Goal: Task Accomplishment & Management: Manage account settings

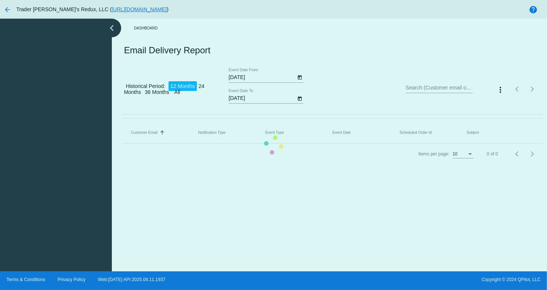
drag, startPoint x: 0, startPoint y: 0, endPoint x: 234, endPoint y: 187, distance: 299.6
click at [237, 144] on mat-table "Customer Email Sorted by EmailTo ascending Notification Type Event Type Event D…" at bounding box center [332, 132] width 421 height 21
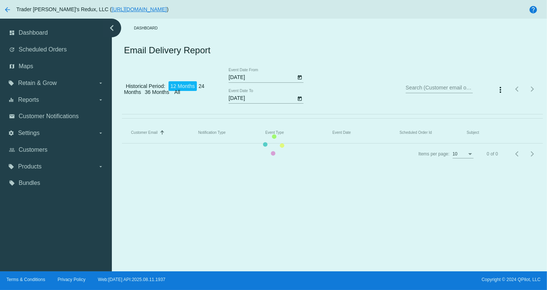
click at [122, 122] on mat-table "Customer Email Sorted by EmailTo ascending Notification Type Event Type Event D…" at bounding box center [332, 132] width 421 height 21
drag, startPoint x: 432, startPoint y: 216, endPoint x: 442, endPoint y: 191, distance: 27.4
click at [438, 144] on mat-table "Customer Email Sorted by EmailTo ascending Notification Type Event Type Event D…" at bounding box center [332, 132] width 421 height 21
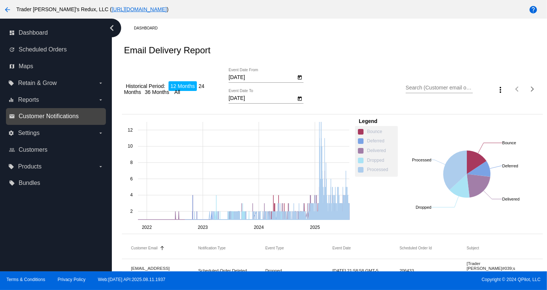
click at [21, 114] on span "Customer Notifications" at bounding box center [49, 116] width 60 height 7
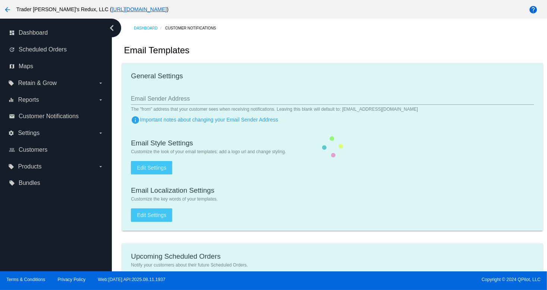
checkbox input "true"
type input "1"
checkbox input "true"
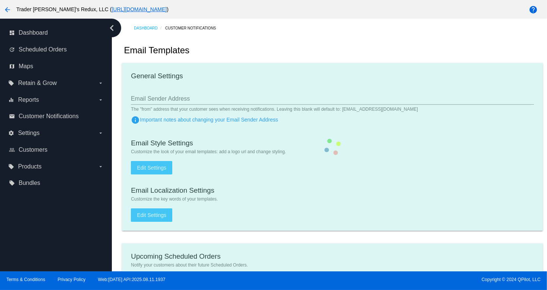
checkbox input "true"
type input "[EMAIL_ADDRESS][DOMAIN_NAME]"
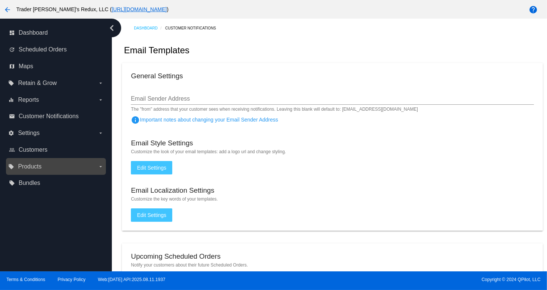
click at [37, 167] on span "Products" at bounding box center [29, 166] width 23 height 7
click at [0, 0] on input "local_offer Products arrow_drop_down" at bounding box center [0, 0] width 0 height 0
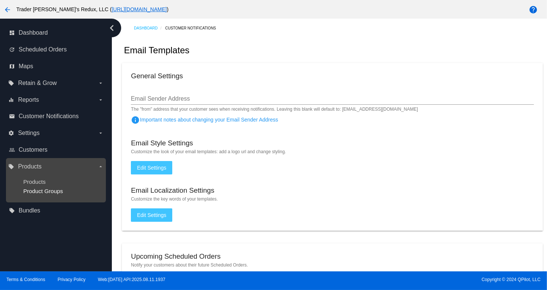
click at [38, 193] on span "Product Groups" at bounding box center [43, 191] width 40 height 6
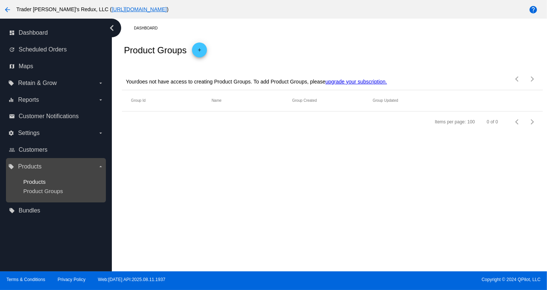
click at [36, 182] on span "Products" at bounding box center [34, 182] width 22 height 6
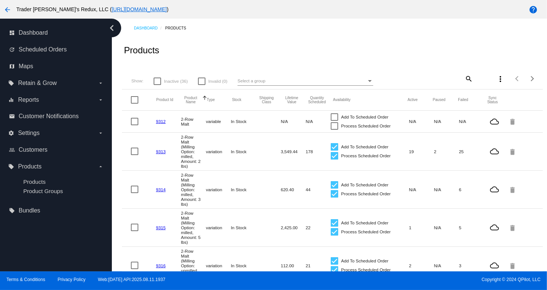
drag, startPoint x: 123, startPoint y: 159, endPoint x: 122, endPoint y: 164, distance: 5.3
click at [122, 164] on mat-row "9313 2-Row Malt (Milling Option: milled, Amount: 2 lbs) variation In Stock 3,54…" at bounding box center [332, 152] width 421 height 38
click at [32, 120] on span "Customer Notifications" at bounding box center [49, 116] width 60 height 7
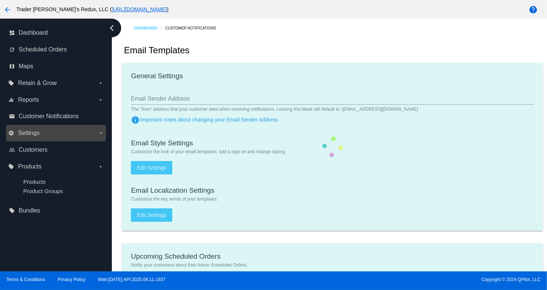
click at [31, 132] on span "Settings" at bounding box center [29, 133] width 22 height 7
click at [0, 0] on input "settings Settings arrow_drop_down" at bounding box center [0, 0] width 0 height 0
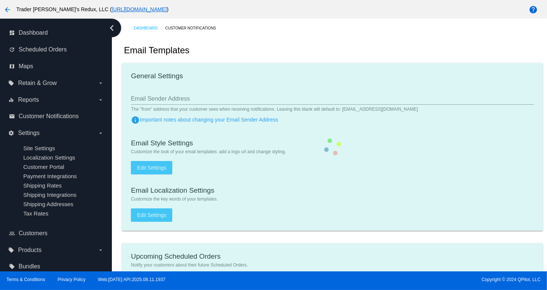
checkbox input "true"
type input "1"
checkbox input "true"
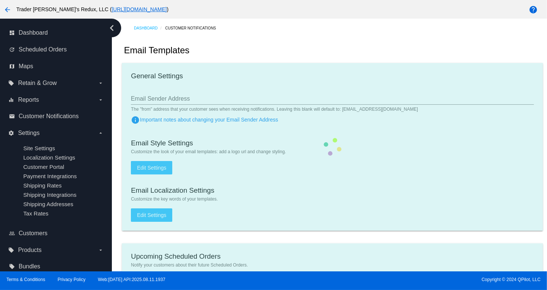
checkbox input "true"
type input "[EMAIL_ADDRESS][DOMAIN_NAME]"
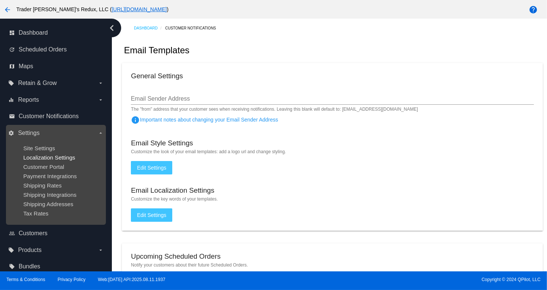
click at [36, 154] on ul "Site Settings Localization Settings Customer Portal Payment Integrations Shippi…" at bounding box center [55, 181] width 95 height 84
click at [53, 175] on span "Payment Integrations" at bounding box center [50, 176] width 54 height 6
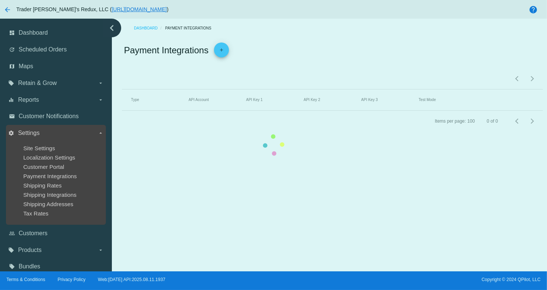
click at [55, 189] on div "Shipping Rates" at bounding box center [61, 185] width 77 height 6
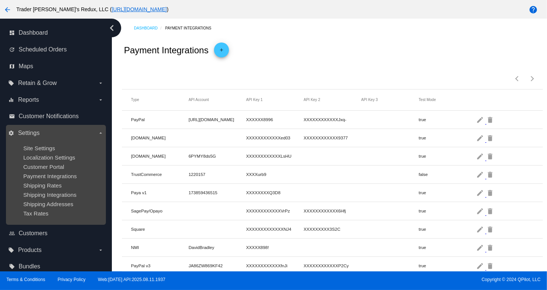
click at [53, 173] on ul "Site Settings Localization Settings Customer Portal Payment Integrations Shippi…" at bounding box center [55, 181] width 95 height 84
click at [48, 186] on span "Shipping Rates" at bounding box center [42, 185] width 38 height 6
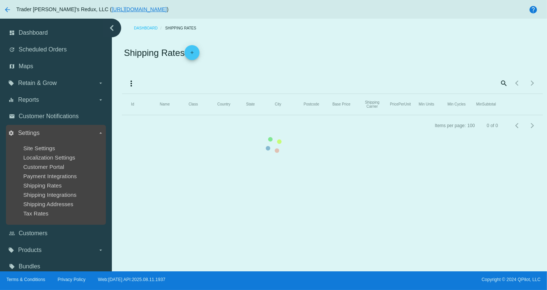
click at [45, 170] on div "Customer Portal" at bounding box center [61, 167] width 77 height 6
click at [49, 163] on ul "Site Settings Localization Settings Customer Portal Payment Integrations Shippi…" at bounding box center [55, 181] width 95 height 84
drag, startPoint x: 63, startPoint y: 181, endPoint x: 60, endPoint y: 176, distance: 5.1
click at [63, 181] on ul "Site Settings Localization Settings Customer Portal Payment Integrations Shippi…" at bounding box center [55, 181] width 95 height 84
click at [58, 163] on ul "Site Settings Localization Settings Customer Portal Payment Integrations Shippi…" at bounding box center [55, 181] width 95 height 84
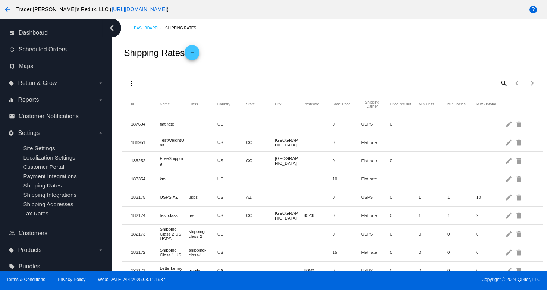
drag, startPoint x: 443, startPoint y: 70, endPoint x: 442, endPoint y: 43, distance: 27.6
drag, startPoint x: 103, startPoint y: 56, endPoint x: 54, endPoint y: 97, distance: 63.6
click at [90, 55] on div "update Scheduled Orders" at bounding box center [56, 49] width 100 height 17
click at [54, 97] on label "equalizer Reports arrow_drop_down" at bounding box center [55, 100] width 95 height 12
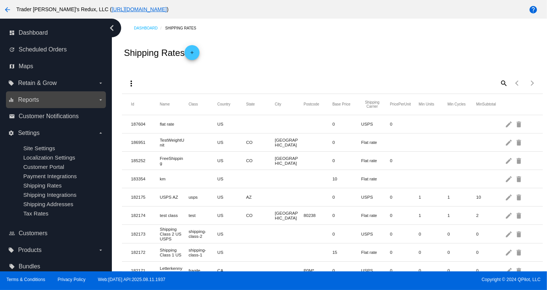
click at [0, 0] on input "equalizer Reports arrow_drop_down" at bounding box center [0, 0] width 0 height 0
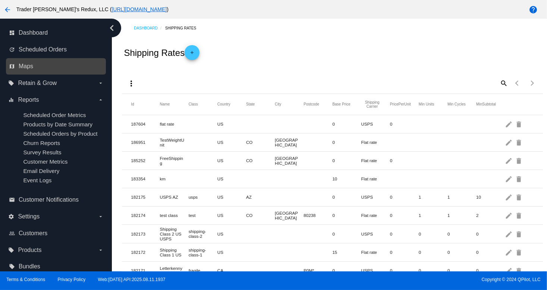
click at [58, 70] on link "map Maps" at bounding box center [56, 66] width 95 height 12
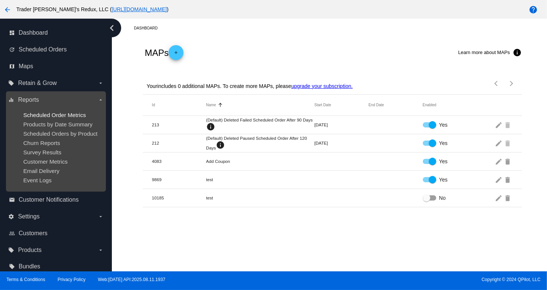
click at [51, 115] on span "Scheduled Order Metrics" at bounding box center [54, 115] width 63 height 6
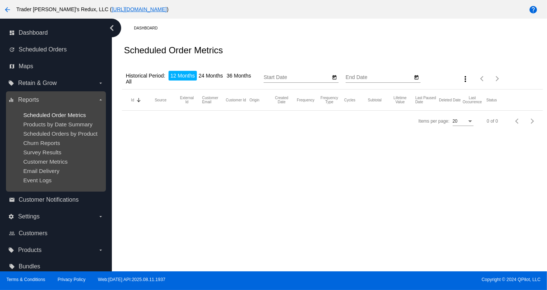
type input "[DATE]"
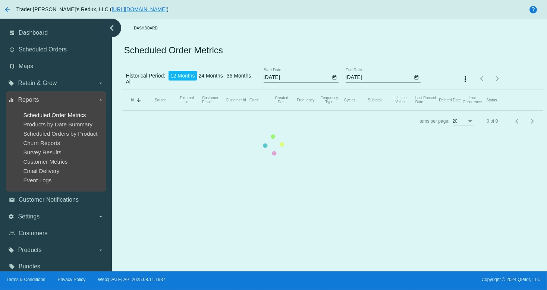
click at [51, 112] on span "Scheduled Order Metrics" at bounding box center [54, 115] width 63 height 6
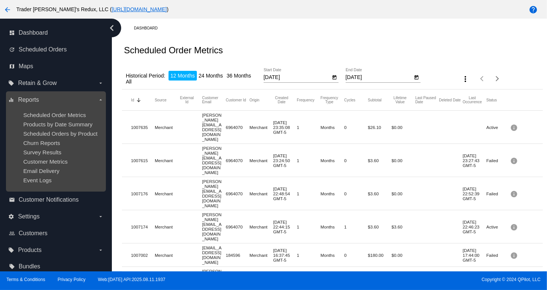
click at [51, 130] on ul "Scheduled Order Metrics Products by Date Summary Scheduled Orders by Product Ch…" at bounding box center [55, 148] width 95 height 84
click at [56, 169] on span "Email Delivery" at bounding box center [41, 171] width 36 height 6
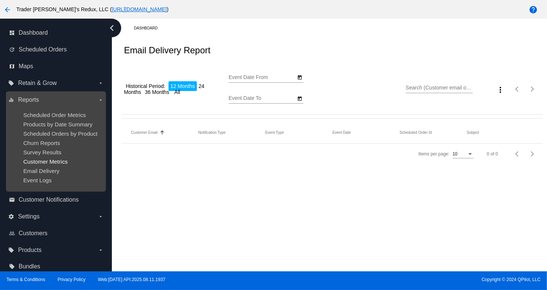
click at [54, 159] on span "Customer Metrics" at bounding box center [45, 162] width 44 height 6
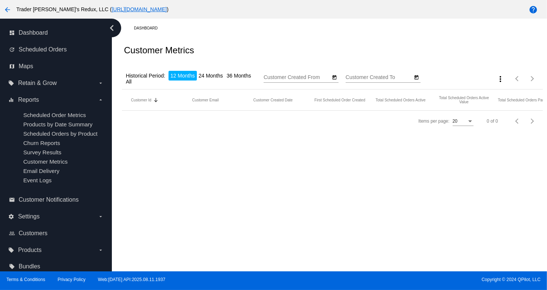
type input "[DATE]"
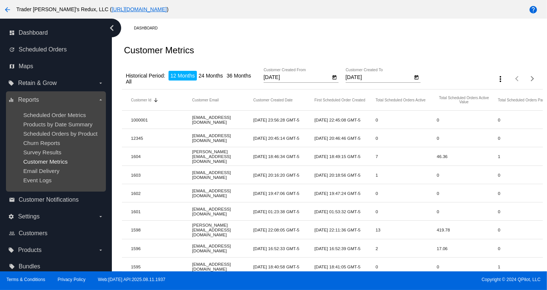
click at [47, 165] on span "Customer Metrics" at bounding box center [45, 162] width 44 height 6
click at [42, 177] on ul "Scheduled Order Metrics Products by Date Summary Scheduled Orders by Product Ch…" at bounding box center [55, 148] width 95 height 84
click at [48, 154] on span "Survey Results" at bounding box center [42, 152] width 38 height 6
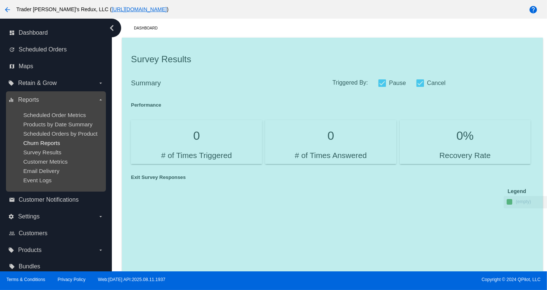
click at [53, 140] on span "Churn Reports" at bounding box center [41, 143] width 37 height 6
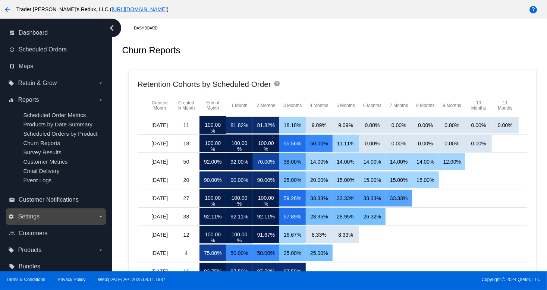
click at [38, 216] on span "Settings" at bounding box center [29, 216] width 22 height 7
click at [0, 0] on input "settings Settings arrow_drop_down" at bounding box center [0, 0] width 0 height 0
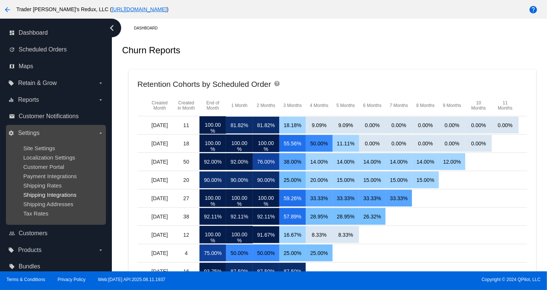
click at [40, 197] on span "Shipping Integrations" at bounding box center [49, 195] width 53 height 6
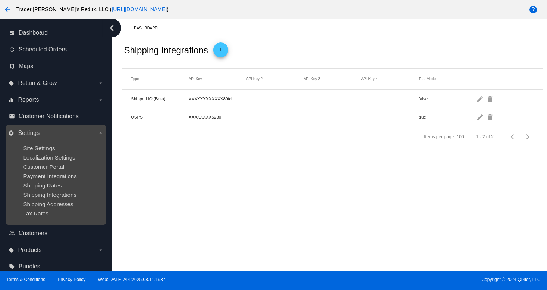
click at [53, 163] on ul "Site Settings Localization Settings Customer Portal Payment Integrations Shippi…" at bounding box center [55, 181] width 95 height 84
click at [95, 147] on div "Site Settings" at bounding box center [61, 148] width 77 height 6
click at [60, 142] on ul "Site Settings Localization Settings Customer Portal Payment Integrations Shippi…" at bounding box center [55, 181] width 95 height 84
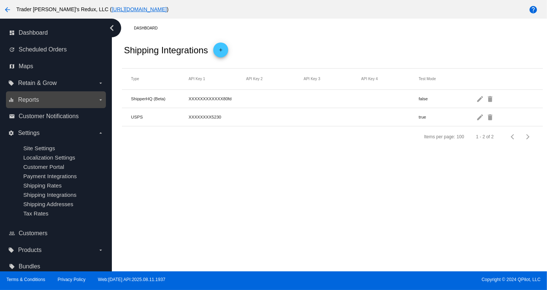
click at [45, 103] on label "equalizer Reports arrow_drop_down" at bounding box center [55, 100] width 95 height 12
click at [0, 0] on input "equalizer Reports arrow_drop_down" at bounding box center [0, 0] width 0 height 0
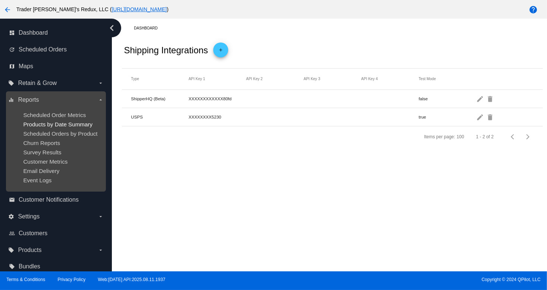
click at [39, 121] on span "Products by Date Summary" at bounding box center [57, 124] width 69 height 6
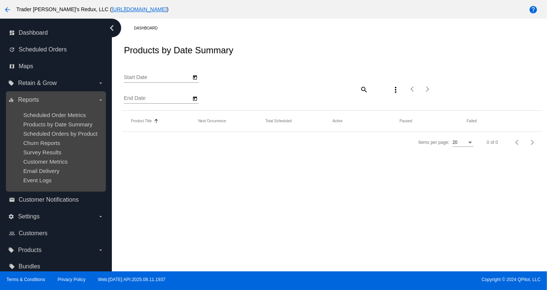
click at [39, 118] on ul "Scheduled Order Metrics Products by Date Summary Scheduled Orders by Product Ch…" at bounding box center [55, 148] width 95 height 84
type input "[DATE]"
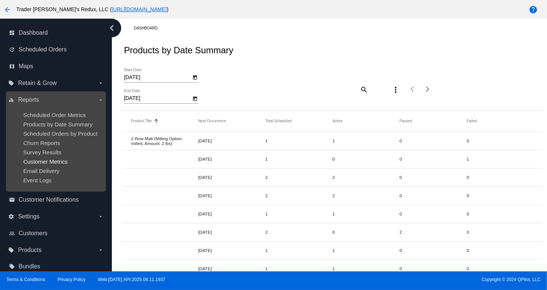
click at [43, 159] on span "Customer Metrics" at bounding box center [45, 162] width 44 height 6
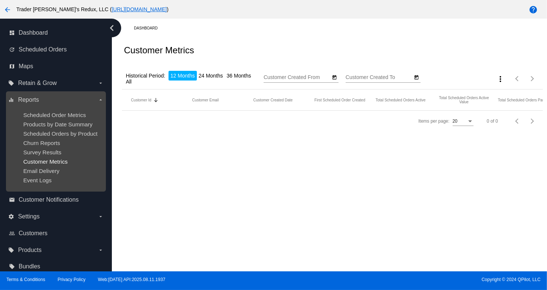
type input "[DATE]"
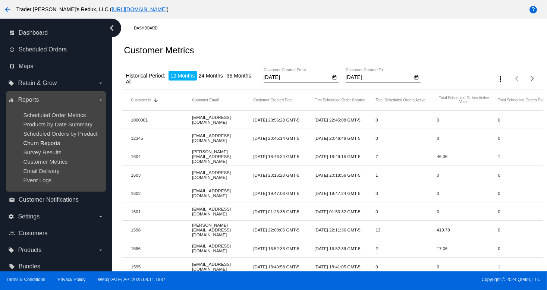
click at [48, 145] on span "Churn Reports" at bounding box center [41, 143] width 37 height 6
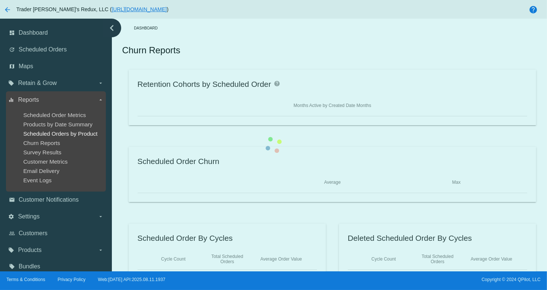
click at [58, 131] on span "Scheduled Orders by Product" at bounding box center [60, 134] width 74 height 6
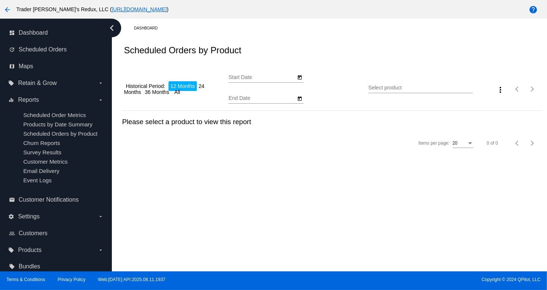
type input "[DATE]"
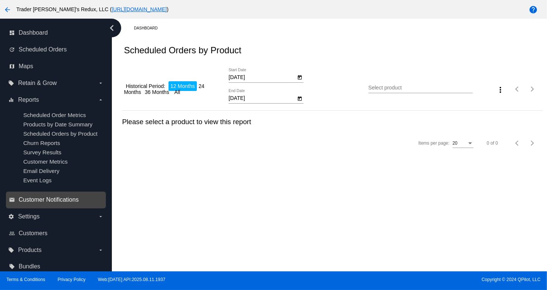
click at [50, 203] on span "Customer Notifications" at bounding box center [49, 200] width 60 height 7
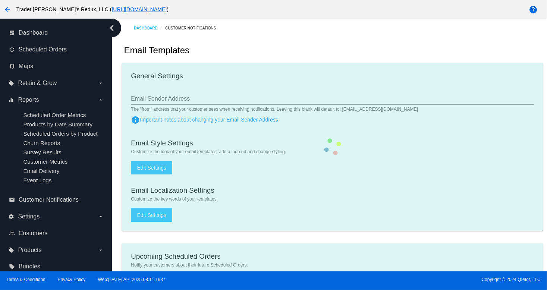
checkbox input "true"
type input "1"
checkbox input "true"
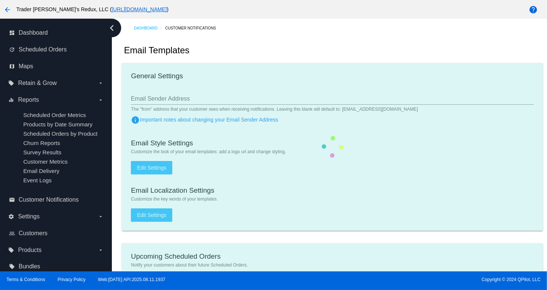
checkbox input "true"
type input "[EMAIL_ADDRESS][DOMAIN_NAME]"
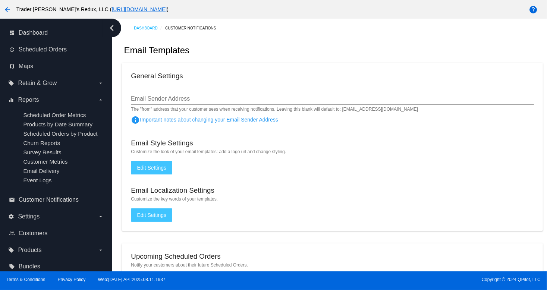
drag, startPoint x: 358, startPoint y: 132, endPoint x: 340, endPoint y: 128, distance: 18.7
click at [358, 132] on mat-card "General Settings Email Sender Address The "from" address that your customer see…" at bounding box center [332, 147] width 421 height 168
click at [51, 48] on span "Scheduled Orders" at bounding box center [43, 49] width 48 height 7
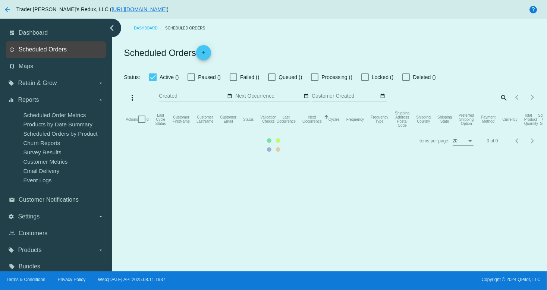
checkbox input "true"
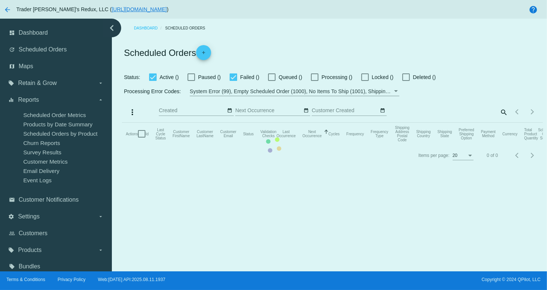
click at [122, 123] on mat-table "Actions Id Last Cycle Status Customer FirstName Customer LastName Customer Emai…" at bounding box center [332, 134] width 421 height 22
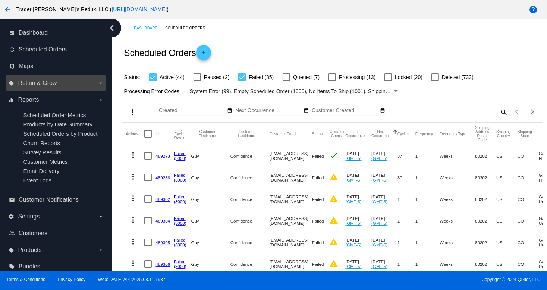
click at [38, 78] on label "local_offer Retain & Grow arrow_drop_down" at bounding box center [55, 83] width 95 height 12
click at [0, 0] on input "local_offer Retain & Grow arrow_drop_down" at bounding box center [0, 0] width 0 height 0
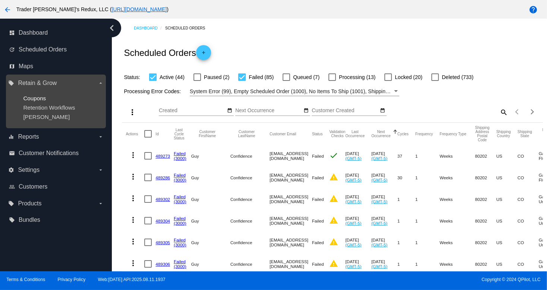
click at [38, 100] on span "Coupons" at bounding box center [34, 98] width 23 height 6
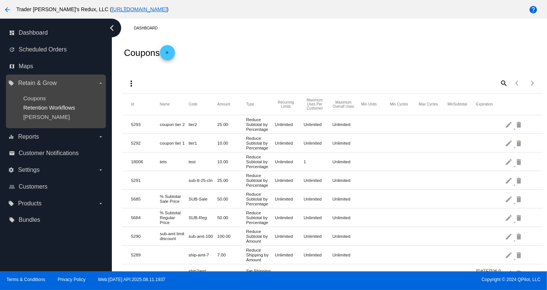
click at [47, 110] on span "Retention Workflows" at bounding box center [49, 107] width 52 height 6
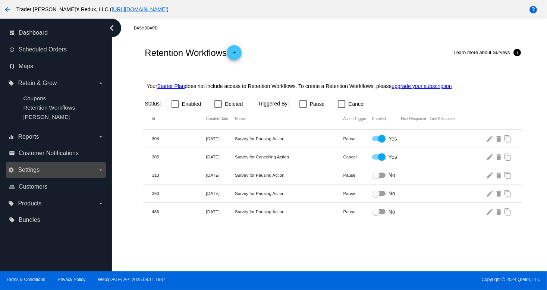
click at [66, 169] on label "settings Settings arrow_drop_down" at bounding box center [55, 170] width 95 height 12
click at [0, 0] on input "settings Settings arrow_drop_down" at bounding box center [0, 0] width 0 height 0
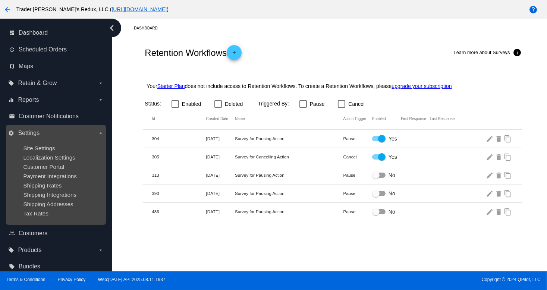
click at [62, 192] on ul "Site Settings Localization Settings Customer Portal Payment Integrations Shippi…" at bounding box center [55, 181] width 95 height 84
click at [62, 181] on ul "Site Settings Localization Settings Customer Portal Payment Integrations Shippi…" at bounding box center [55, 181] width 95 height 84
click at [54, 184] on span "Shipping Rates" at bounding box center [42, 185] width 38 height 6
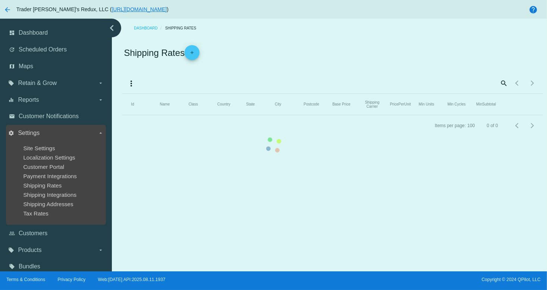
click at [68, 169] on div "Customer Portal" at bounding box center [61, 167] width 77 height 6
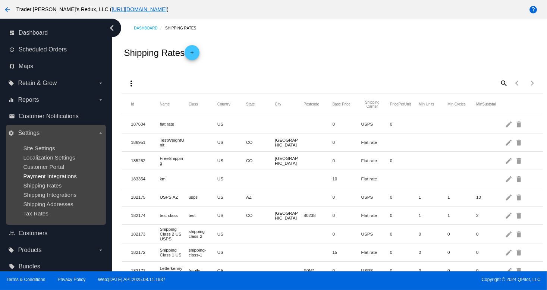
click at [50, 176] on span "Payment Integrations" at bounding box center [50, 176] width 54 height 6
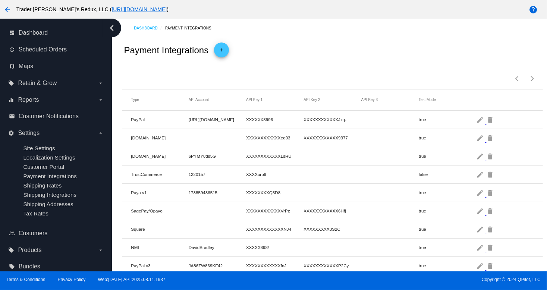
drag, startPoint x: 127, startPoint y: 80, endPoint x: 106, endPoint y: 109, distance: 35.2
click at [126, 87] on div "Items per page: 100 1 - 13 of 13" at bounding box center [332, 76] width 421 height 26
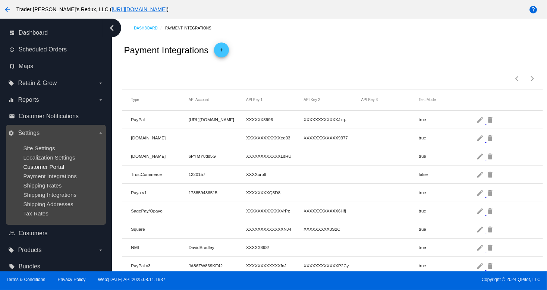
click at [46, 170] on span "Customer Portal" at bounding box center [43, 167] width 41 height 6
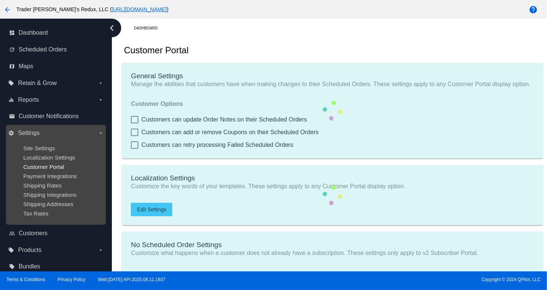
checkbox input "true"
type input "Create a Subscription"
type input "[URL][DOMAIN_NAME]"
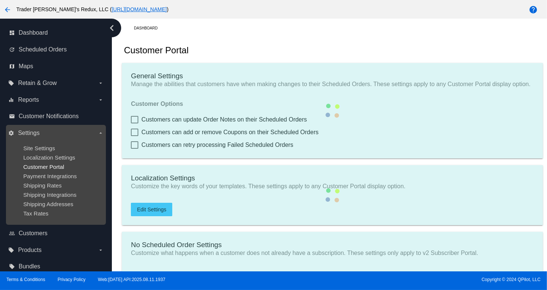
checkbox input "true"
type input "1"
type input "20"
type input "500"
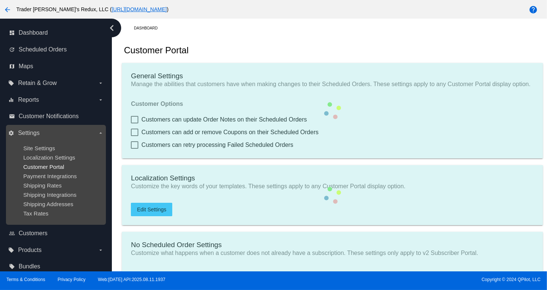
type input "500"
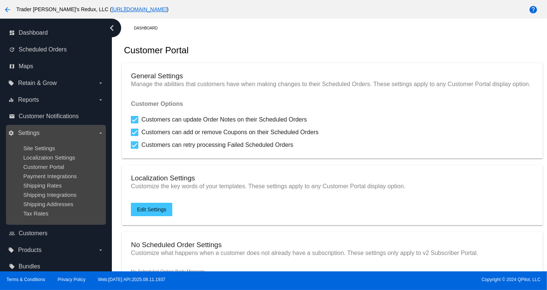
click at [73, 181] on ul "Site Settings Localization Settings Customer Portal Payment Integrations Shippi…" at bounding box center [55, 181] width 95 height 84
click at [76, 178] on span "Payment Integrations" at bounding box center [50, 176] width 54 height 6
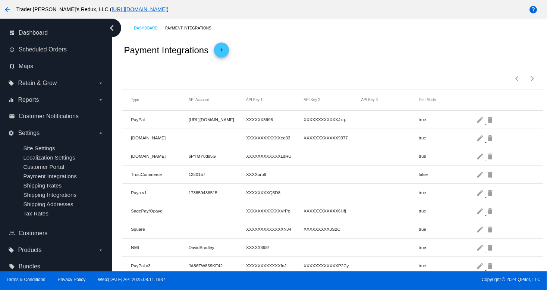
drag, startPoint x: 398, startPoint y: 59, endPoint x: 393, endPoint y: 59, distance: 5.2
click at [398, 59] on div "Payment Integrations add" at bounding box center [332, 50] width 421 height 25
click at [60, 65] on link "map Maps" at bounding box center [56, 66] width 95 height 12
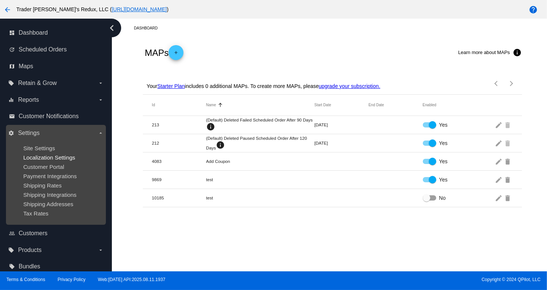
click at [42, 160] on span "Localization Settings" at bounding box center [49, 157] width 52 height 6
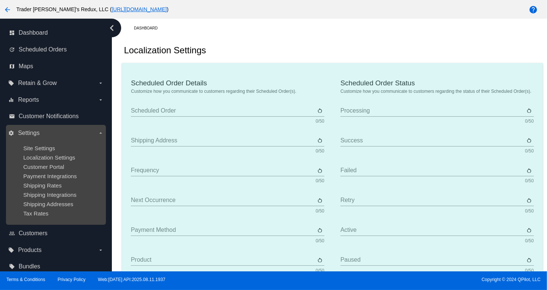
click at [38, 153] on ul "Site Settings Localization Settings Customer Portal Payment Integrations Shippi…" at bounding box center [55, 181] width 95 height 84
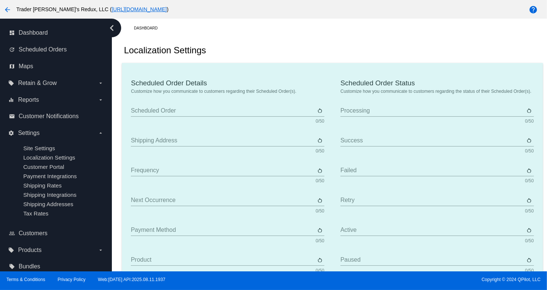
type input "Scheduled Order"
type input "Shipping address"
type input "Frequency"
type input "Next occurrence"
type input "Payment method"
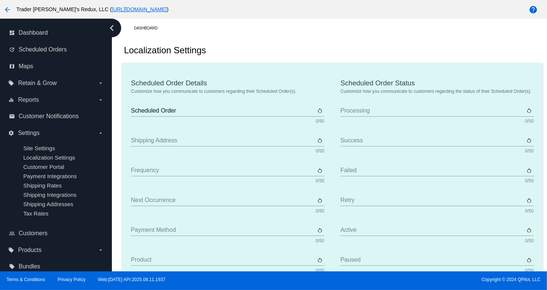
type input "Product"
type input "Quantity"
type input "Price"
type input "Out of stock"
type input "Subtotal"
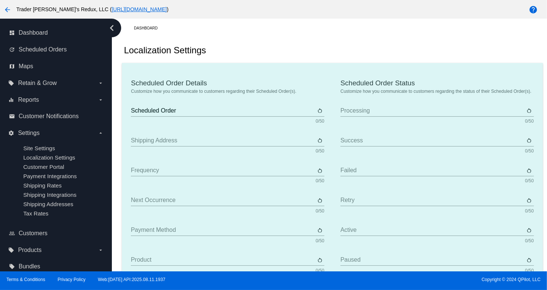
type input "Shipping"
type input "Tax"
type input "TBD"
type input "Total"
type input "No payment method"
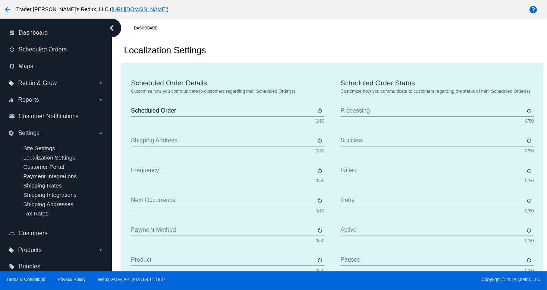
type input "Subscribe"
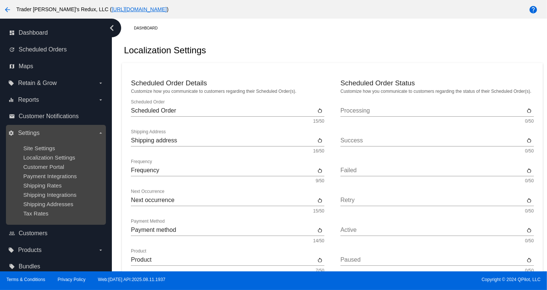
click at [43, 181] on ul "Site Settings Localization Settings Customer Portal Payment Integrations Shippi…" at bounding box center [55, 181] width 95 height 84
click at [44, 173] on ul "Site Settings Localization Settings Customer Portal Payment Integrations Shippi…" at bounding box center [55, 181] width 95 height 84
click at [50, 200] on ul "Site Settings Localization Settings Customer Portal Payment Integrations Shippi…" at bounding box center [55, 181] width 95 height 84
click at [48, 183] on ul "Site Settings Localization Settings Customer Portal Payment Integrations Shippi…" at bounding box center [55, 181] width 95 height 84
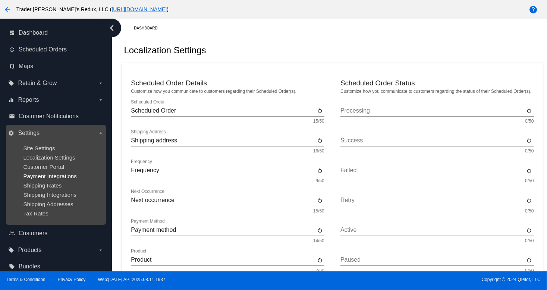
click at [48, 174] on span "Payment Integrations" at bounding box center [50, 176] width 54 height 6
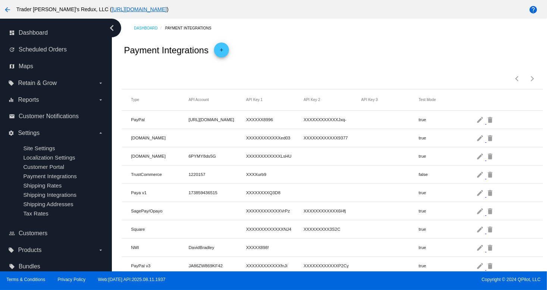
click at [132, 152] on mat-cell "[DOMAIN_NAME]" at bounding box center [159, 156] width 57 height 9
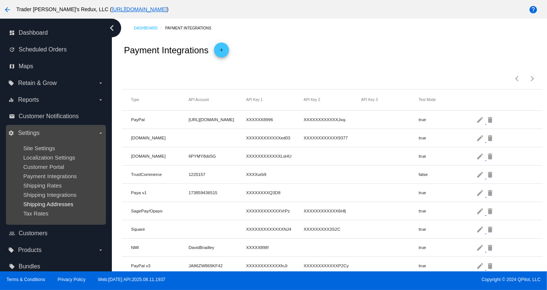
click at [57, 207] on span "Shipping Addresses" at bounding box center [48, 204] width 50 height 6
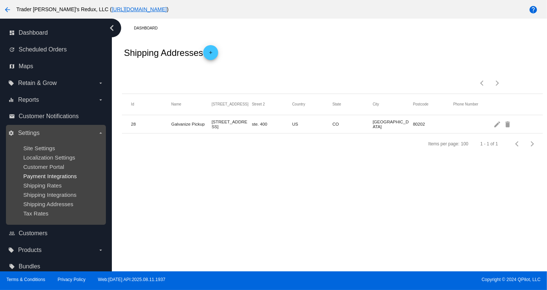
click at [68, 173] on span "Payment Integrations" at bounding box center [50, 176] width 54 height 6
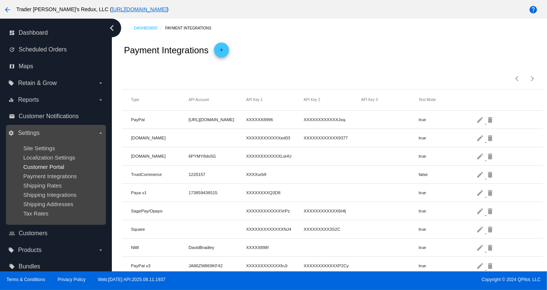
click at [42, 165] on span "Customer Portal" at bounding box center [43, 167] width 41 height 6
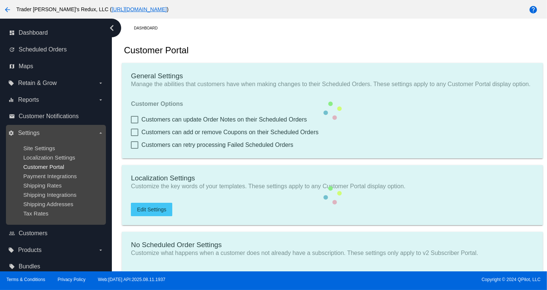
checkbox input "true"
type input "Create a Subscription"
type input "[URL][DOMAIN_NAME]"
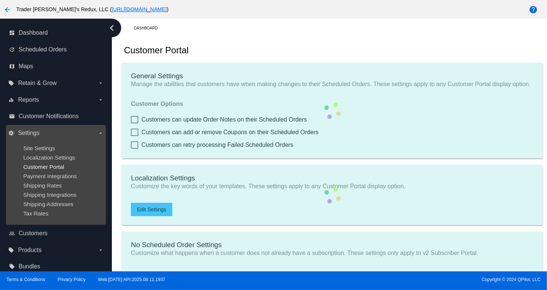
checkbox input "true"
type input "1"
type input "20"
type input "500"
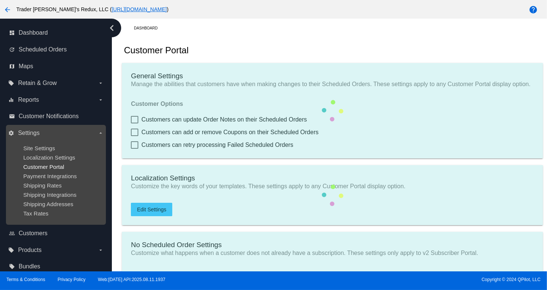
type input "500"
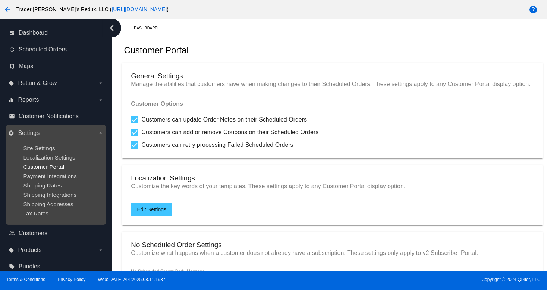
click at [42, 170] on span "Customer Portal" at bounding box center [43, 167] width 41 height 6
click at [47, 172] on ul "Site Settings Localization Settings Customer Portal Payment Integrations Shippi…" at bounding box center [55, 181] width 95 height 84
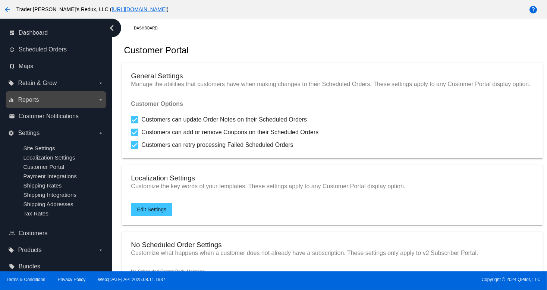
click at [37, 104] on label "equalizer Reports arrow_drop_down" at bounding box center [55, 100] width 95 height 12
click at [0, 0] on input "equalizer Reports arrow_drop_down" at bounding box center [0, 0] width 0 height 0
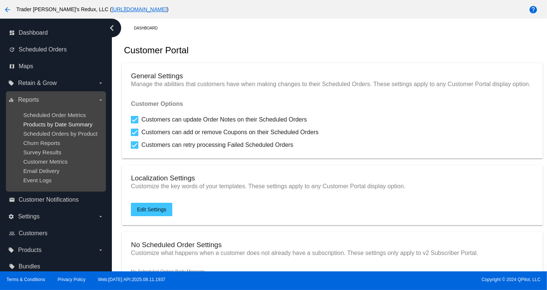
click at [49, 123] on span "Products by Date Summary" at bounding box center [57, 124] width 69 height 6
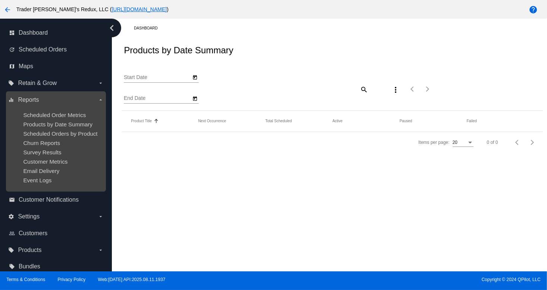
click at [46, 158] on ul "Scheduled Order Metrics Products by Date Summary Scheduled Orders by Product Ch…" at bounding box center [55, 148] width 95 height 84
type input "[DATE]"
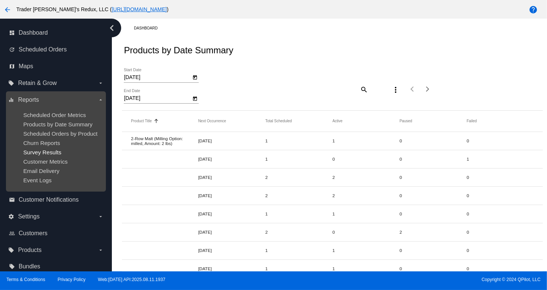
click at [26, 155] on span "Survey Results" at bounding box center [42, 152] width 38 height 6
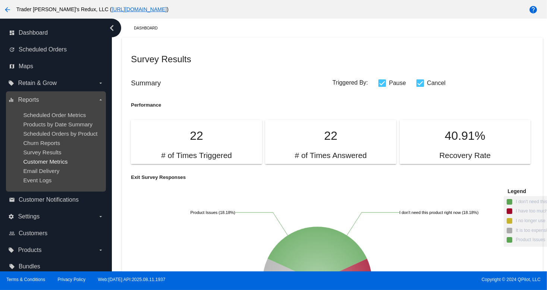
drag, startPoint x: 27, startPoint y: 165, endPoint x: 41, endPoint y: 135, distance: 33.4
click at [26, 165] on span "Customer Metrics" at bounding box center [45, 162] width 44 height 6
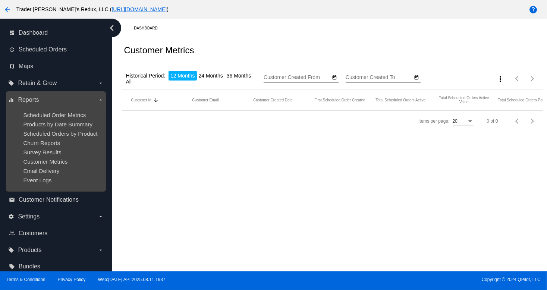
click at [42, 129] on ul "Scheduled Order Metrics Products by Date Summary Scheduled Orders by Product Ch…" at bounding box center [55, 148] width 95 height 84
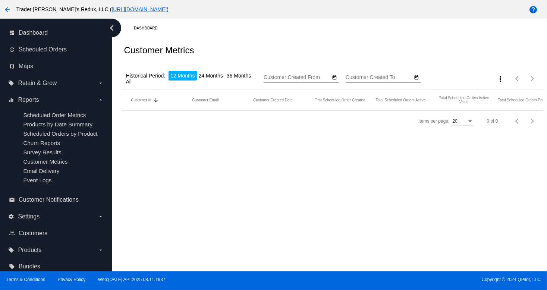
drag, startPoint x: 70, startPoint y: 129, endPoint x: 154, endPoint y: 132, distance: 84.0
click at [73, 130] on ul "Scheduled Order Metrics Products by Date Summary Scheduled Orders by Product Ch…" at bounding box center [55, 148] width 95 height 84
type input "[DATE]"
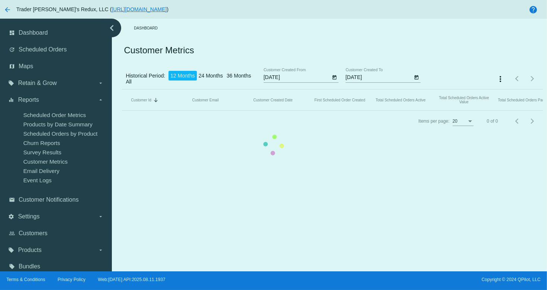
click at [122, 90] on mat-table "Customer Id Sorted by CustomerId descending Customer Email Customer Created Dat…" at bounding box center [332, 100] width 421 height 21
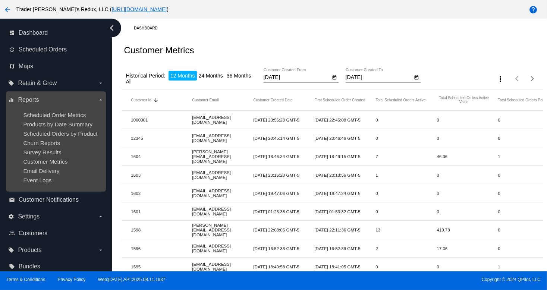
click at [66, 144] on div "Churn Reports" at bounding box center [61, 143] width 77 height 6
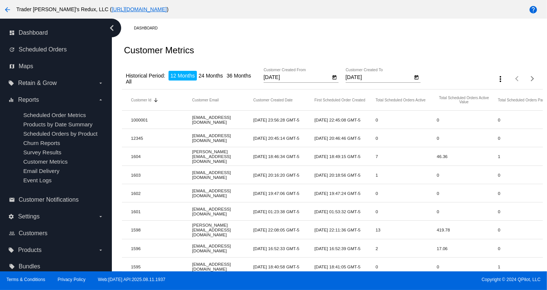
drag, startPoint x: 406, startPoint y: 152, endPoint x: 413, endPoint y: 97, distance: 54.9
click at [408, 126] on mat-table "Customer Id Sorted by CustomerId descending Customer Email Customer Created Dat…" at bounding box center [332, 284] width 421 height 389
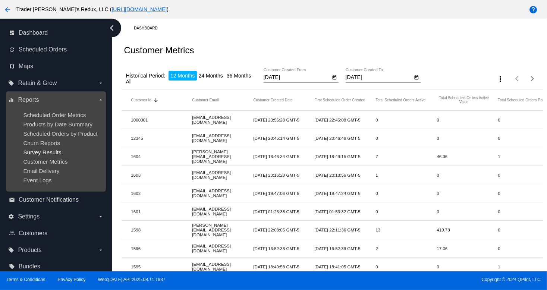
click at [34, 154] on span "Survey Results" at bounding box center [42, 152] width 38 height 6
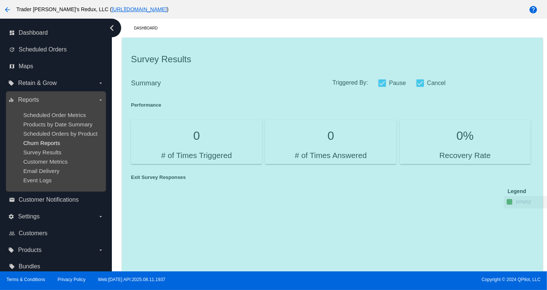
click at [47, 142] on span "Churn Reports" at bounding box center [41, 143] width 37 height 6
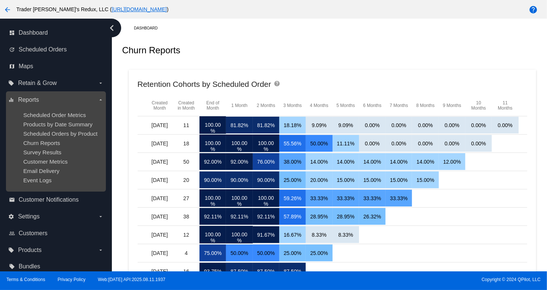
click at [25, 119] on ul "Scheduled Order Metrics Products by Date Summary Scheduled Orders by Product Ch…" at bounding box center [55, 148] width 95 height 84
click at [44, 128] on ul "Scheduled Order Metrics Products by Date Summary Scheduled Orders by Product Ch…" at bounding box center [55, 148] width 95 height 84
click at [45, 125] on span "Products by Date Summary" at bounding box center [57, 124] width 69 height 6
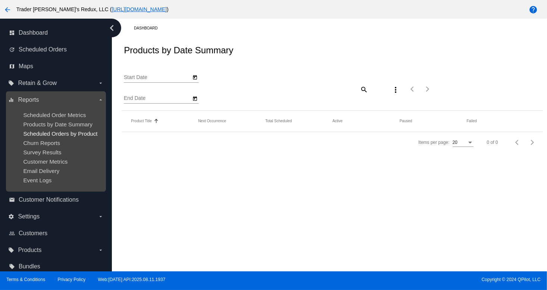
type input "[DATE]"
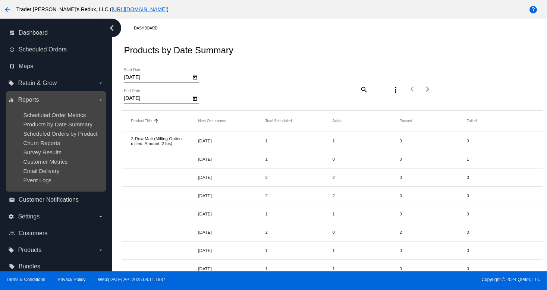
click at [57, 179] on div "Event Logs" at bounding box center [61, 180] width 77 height 6
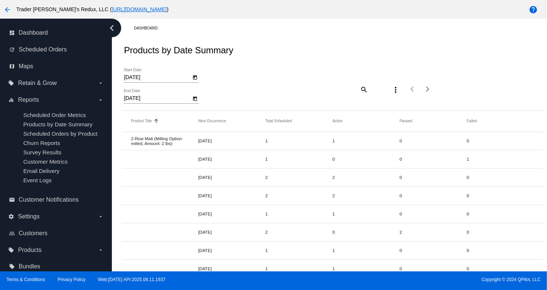
drag, startPoint x: 273, startPoint y: 59, endPoint x: 240, endPoint y: 67, distance: 34.2
click at [265, 61] on div "Products by Date Summary" at bounding box center [332, 50] width 421 height 25
click at [50, 84] on span "Retain & Grow" at bounding box center [37, 83] width 39 height 7
click at [0, 0] on input "local_offer Retain & Grow arrow_drop_down" at bounding box center [0, 0] width 0 height 0
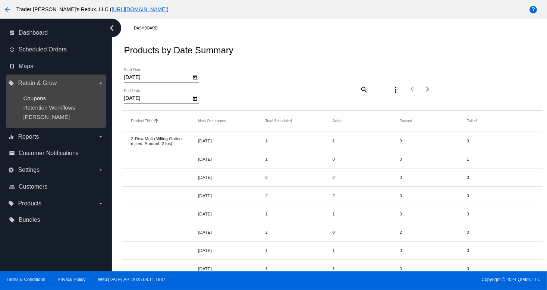
click at [34, 95] on span "Coupons" at bounding box center [34, 98] width 23 height 6
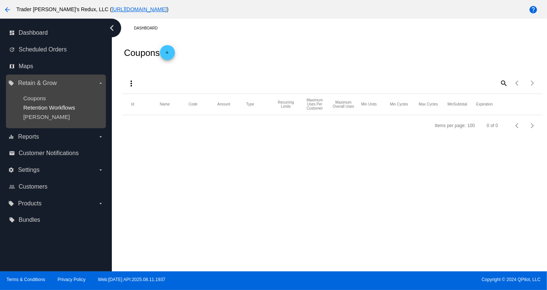
click at [42, 111] on ul "Coupons Retention Workflows [PERSON_NAME]" at bounding box center [55, 107] width 95 height 37
click at [43, 113] on ul "Coupons Retention Workflows [PERSON_NAME]" at bounding box center [55, 107] width 95 height 37
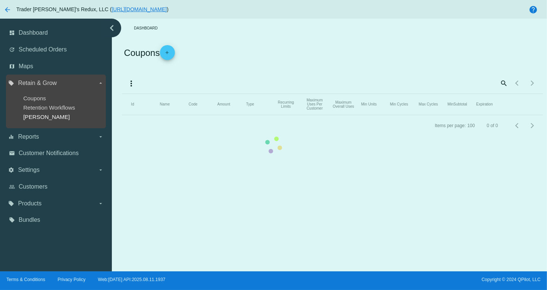
click at [30, 115] on span "[PERSON_NAME]" at bounding box center [46, 117] width 47 height 6
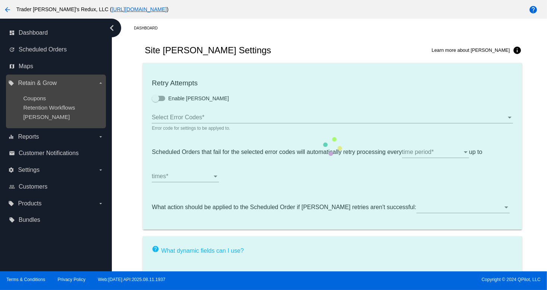
type input "If no changes are made, we will automatically retry processing your {{Scheduled…"
type input "If no changes are made, we will automatically {{DunningAction}} your {{Schedule…"
type input "Your {{ScheduledOrder}} was {{DunningAction}}."
click at [31, 112] on ul "Coupons Retention Workflows [PERSON_NAME]" at bounding box center [55, 107] width 95 height 37
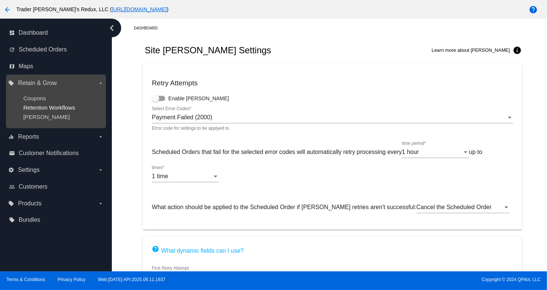
click at [31, 109] on span "Retention Workflows" at bounding box center [49, 107] width 52 height 6
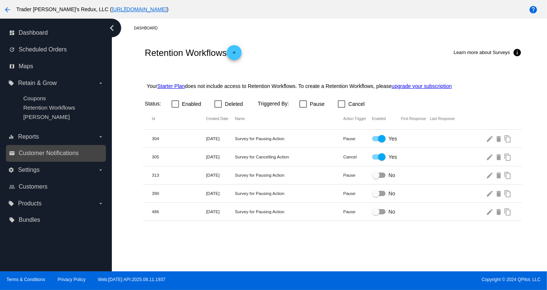
click at [41, 147] on div "email Customer Notifications" at bounding box center [56, 153] width 100 height 17
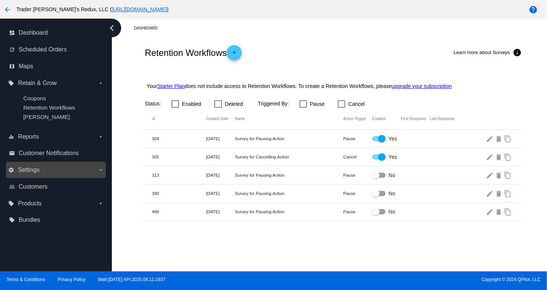
click at [46, 163] on div "settings Settings arrow_drop_down" at bounding box center [56, 170] width 100 height 17
click at [36, 172] on span "Settings" at bounding box center [29, 170] width 22 height 7
click at [0, 0] on input "settings Settings arrow_drop_down" at bounding box center [0, 0] width 0 height 0
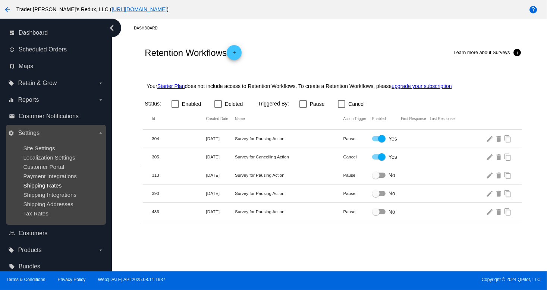
click at [48, 186] on span "Shipping Rates" at bounding box center [42, 185] width 38 height 6
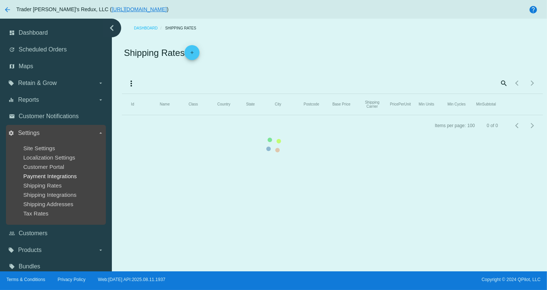
click at [46, 179] on span "Payment Integrations" at bounding box center [50, 176] width 54 height 6
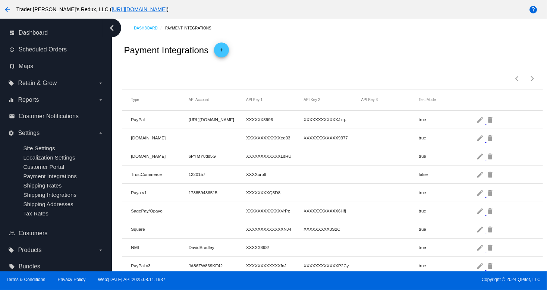
click at [132, 181] on mat-row "TrustCommerce 1220157 XXXXurb9 false edit delete" at bounding box center [332, 175] width 421 height 18
click at [170, 155] on mat-table "Type API Account API Key 1 API Key 2 API Key 3 Test Mode PayPal [URL][DOMAIN_NA…" at bounding box center [332, 219] width 421 height 259
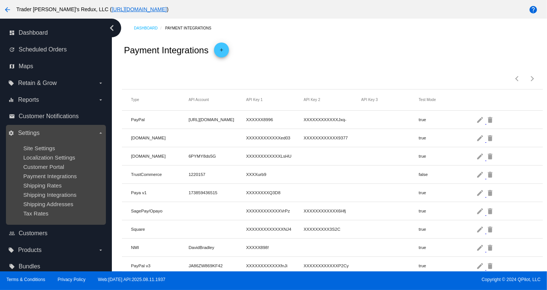
click at [73, 166] on div "Customer Portal" at bounding box center [61, 167] width 77 height 6
click at [57, 167] on span "Customer Portal" at bounding box center [43, 167] width 41 height 6
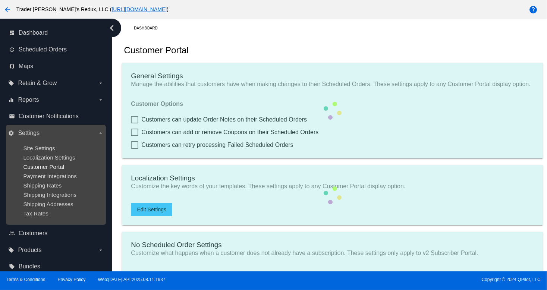
checkbox input "true"
type input "Create a Subscription"
type input "[URL][DOMAIN_NAME]"
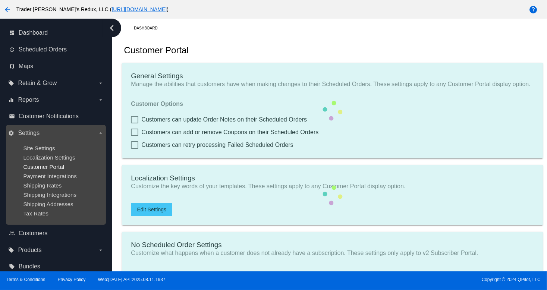
checkbox input "true"
type input "1"
type input "20"
type input "500"
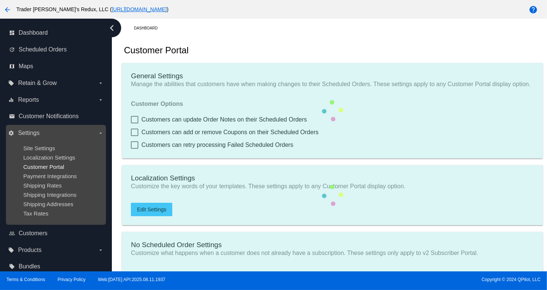
type input "500"
